Goal: Find specific page/section: Find specific page/section

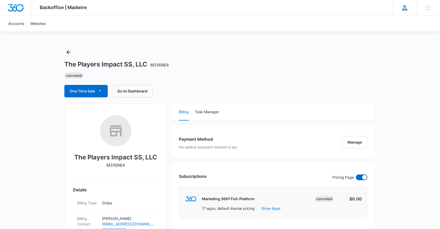
click at [403, 9] on icon at bounding box center [405, 8] width 8 height 8
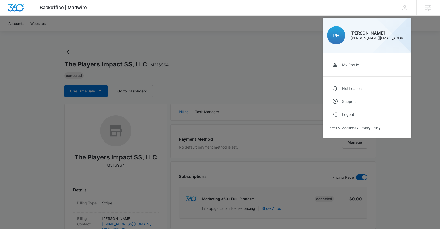
click at [239, 22] on div at bounding box center [220, 114] width 440 height 229
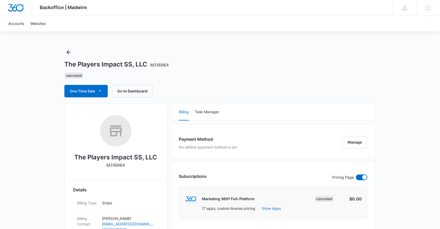
click at [21, 7] on img "Dashboard" at bounding box center [16, 8] width 17 height 8
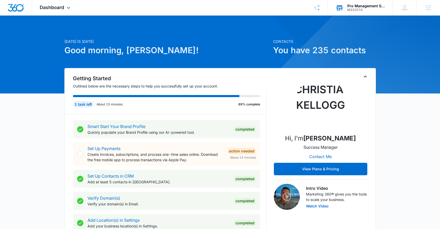
click at [363, 8] on div "M332574" at bounding box center [366, 10] width 38 height 4
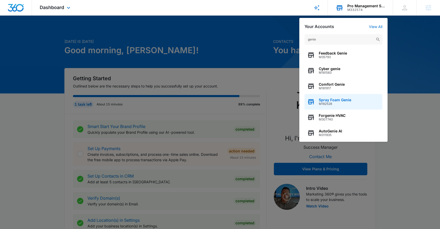
type input "genie"
click at [354, 100] on div "Spray Foam Genie M182528" at bounding box center [344, 102] width 78 height 16
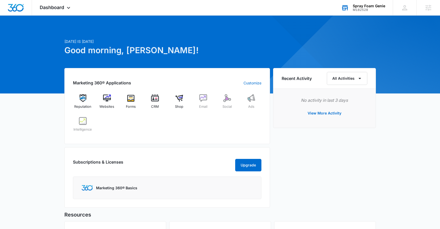
click at [360, 9] on div "M182528" at bounding box center [369, 10] width 32 height 4
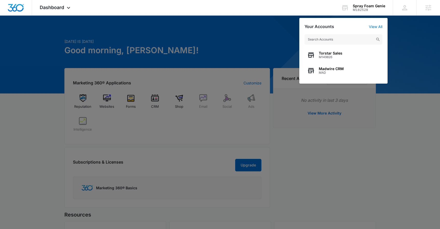
click at [349, 43] on input "text" at bounding box center [344, 39] width 78 height 10
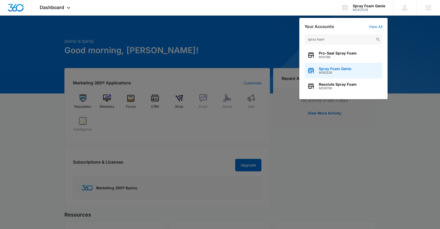
type input "spray foam"
click at [356, 71] on div "Spray Foam Genie M182528" at bounding box center [344, 71] width 78 height 16
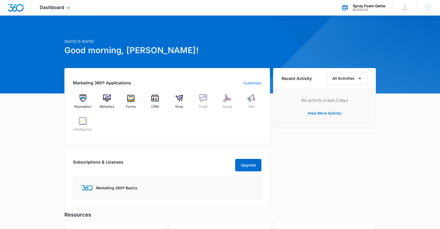
click at [361, 6] on div "Spray Foam Genie" at bounding box center [369, 6] width 32 height 4
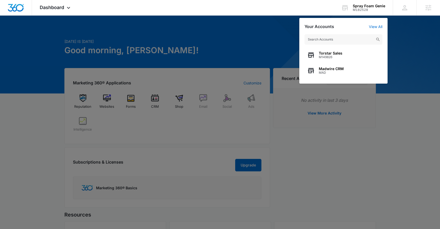
click at [349, 38] on input "text" at bounding box center [344, 39] width 78 height 10
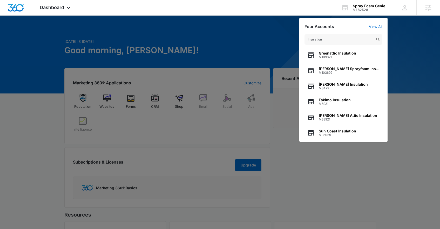
type input "insulation"
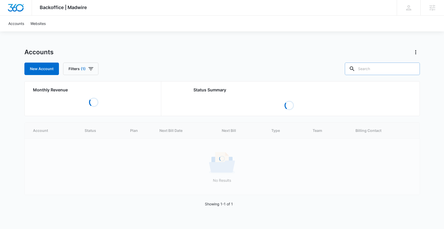
click at [386, 66] on input "text" at bounding box center [382, 69] width 75 height 12
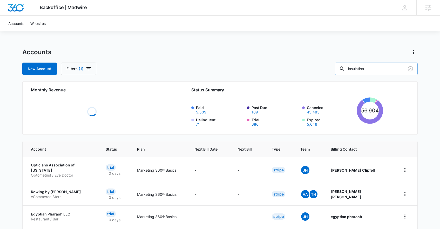
type input "insulation"
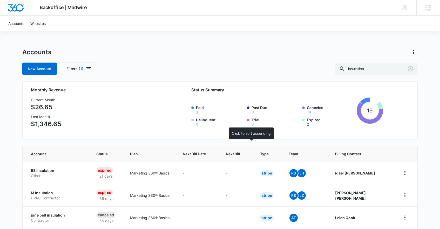
click at [254, 150] on th "Next Bill" at bounding box center [237, 154] width 34 height 16
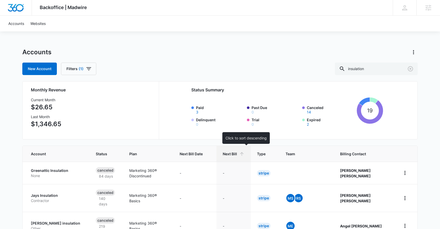
click at [245, 155] on icon at bounding box center [241, 153] width 5 height 5
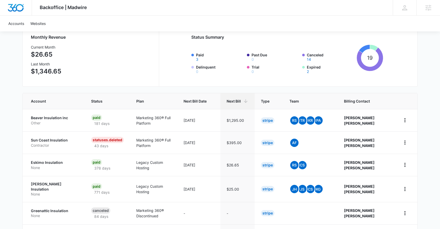
scroll to position [61, 0]
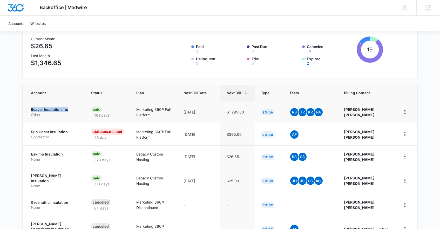
drag, startPoint x: 27, startPoint y: 108, endPoint x: 61, endPoint y: 108, distance: 34.0
click at [78, 108] on td "Beaver Insulation inc Other" at bounding box center [54, 112] width 62 height 22
drag, startPoint x: 26, startPoint y: 152, endPoint x: 70, endPoint y: 153, distance: 43.7
click at [74, 154] on td "Eskimo Insulation None" at bounding box center [54, 156] width 62 height 22
click at [15, 124] on div "Backoffice | Madwire Apps Settings PH Patrick Harral patrick.harral@madwire.com…" at bounding box center [220, 153] width 440 height 428
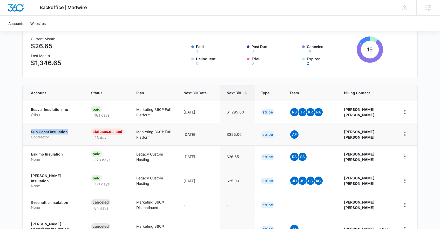
drag, startPoint x: 25, startPoint y: 127, endPoint x: 78, endPoint y: 133, distance: 53.6
click at [78, 133] on td "Sun Coast Insulation Contractor" at bounding box center [54, 134] width 62 height 22
click at [14, 131] on div "Backoffice | Madwire Apps Settings PH Patrick Harral patrick.harral@madwire.com…" at bounding box center [220, 153] width 440 height 428
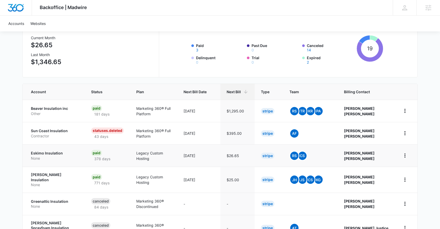
scroll to position [62, 0]
drag, startPoint x: 28, startPoint y: 173, endPoint x: 57, endPoint y: 167, distance: 29.6
click at [72, 173] on td "Paulsen Insulation None" at bounding box center [54, 180] width 62 height 26
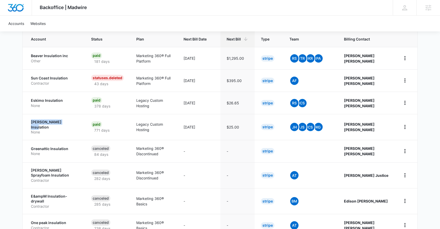
scroll to position [0, 0]
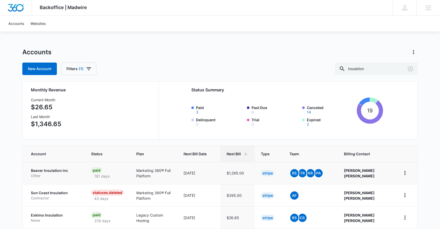
click at [57, 170] on p "Beaver Insulation inc" at bounding box center [55, 170] width 48 height 5
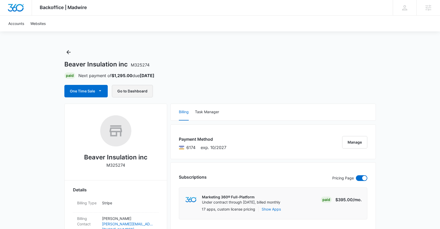
click at [139, 91] on button "Go to Dashboard" at bounding box center [132, 91] width 41 height 12
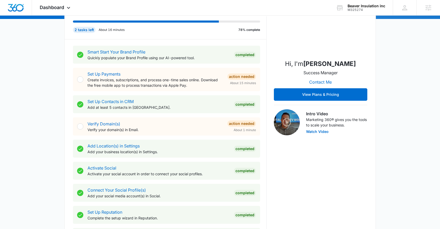
scroll to position [210, 0]
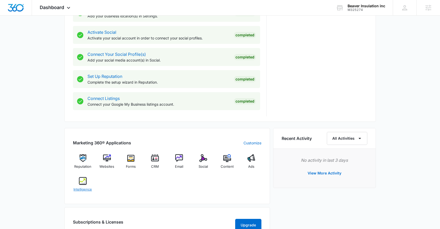
click at [83, 184] on img at bounding box center [83, 181] width 8 height 8
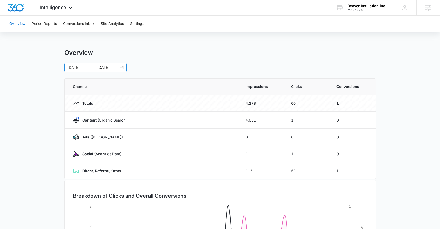
click at [78, 64] on div "[DATE] [DATE]" at bounding box center [95, 67] width 62 height 9
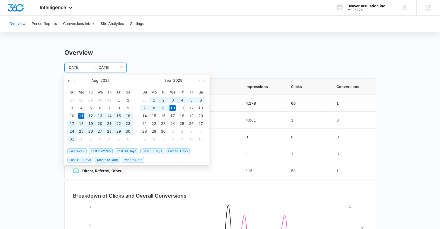
click at [68, 79] on button "button" at bounding box center [69, 80] width 6 height 10
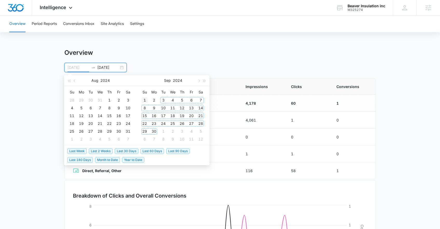
type input "[DATE]"
click at [145, 101] on div "1" at bounding box center [144, 100] width 6 height 6
type input "09/10/2025"
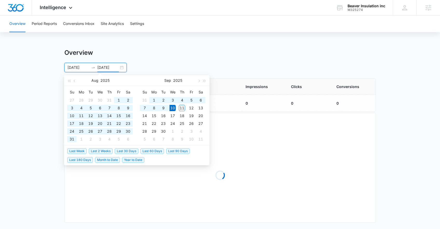
click at [177, 44] on div "Overview Period Reports Conversions Inbox Site Analytics Settings Overview 09/0…" at bounding box center [220, 123] width 440 height 214
